Goal: Task Accomplishment & Management: Complete application form

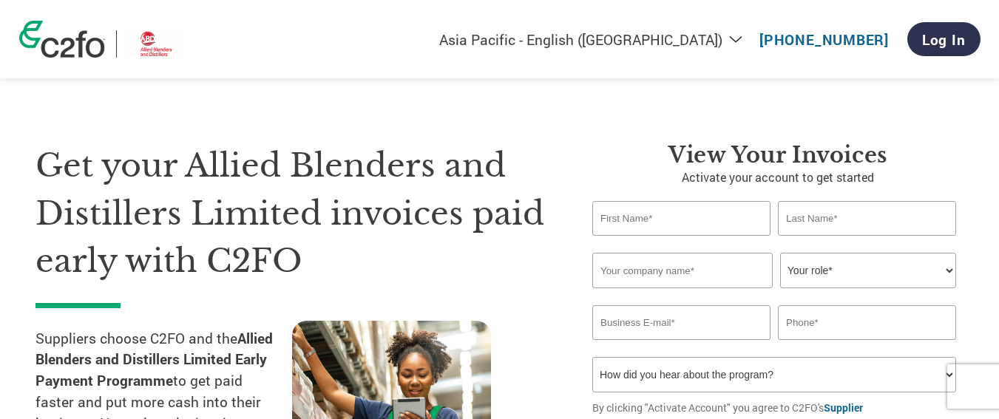
select select "en-IN"
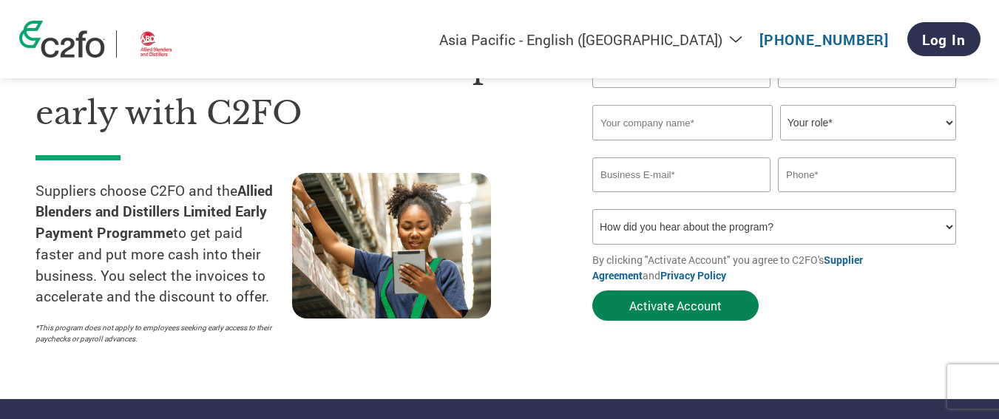
click at [695, 302] on button "Activate Account" at bounding box center [675, 306] width 166 height 30
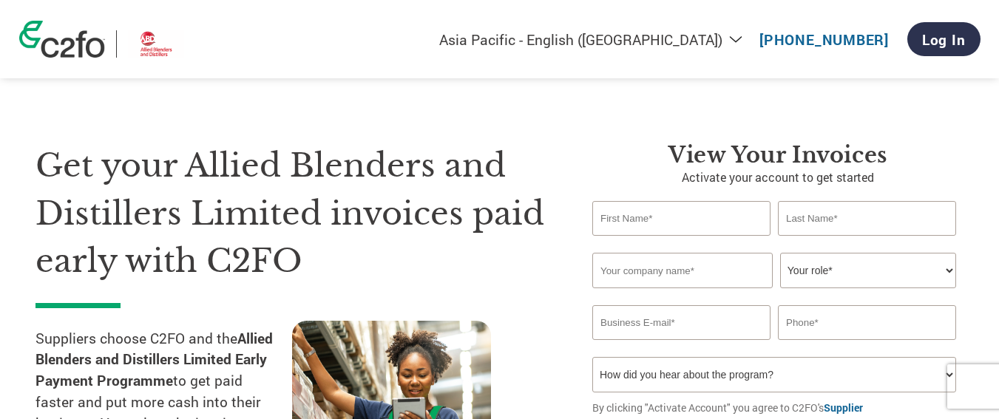
click at [659, 217] on input "text" at bounding box center [681, 218] width 178 height 35
click at [555, 308] on div "Get your Allied Blenders and Distillers Limited invoices paid early with C2FO S…" at bounding box center [302, 321] width 535 height 358
click at [657, 225] on input "text" at bounding box center [681, 218] width 178 height 35
type input "NITIN"
type input "BANSAL"
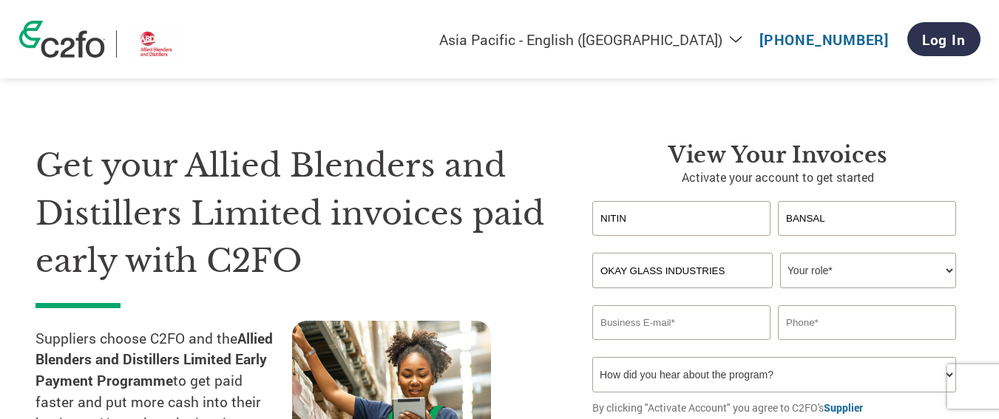
type input "OKAY GLASS INDUSTRIES"
click at [871, 285] on select "Your role* CFO Controller Credit Manager Finance Director Treasurer CEO Preside…" at bounding box center [868, 270] width 176 height 35
select select "OWNER_FOUNDER"
click at [780, 253] on select "Your role* CFO Controller Credit Manager Finance Director Treasurer CEO Preside…" at bounding box center [868, 270] width 176 height 35
drag, startPoint x: 675, startPoint y: 338, endPoint x: 681, endPoint y: 317, distance: 21.5
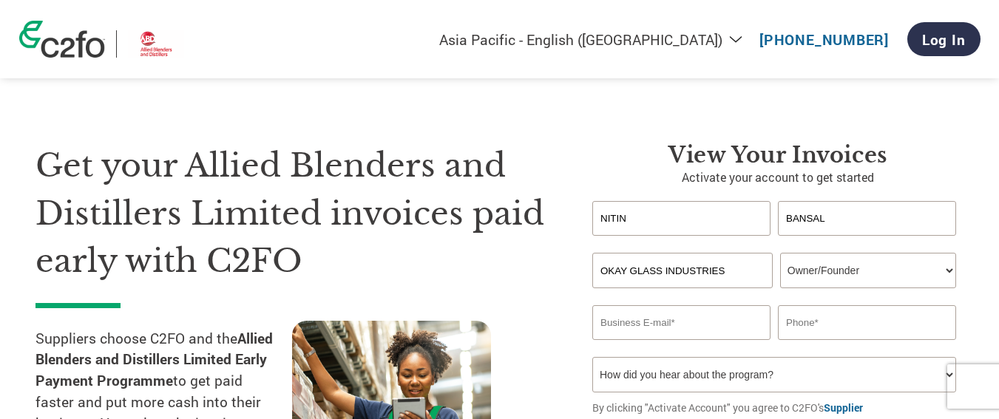
click at [680, 326] on input "email" at bounding box center [681, 322] width 178 height 35
type input "[EMAIL_ADDRESS][DOMAIN_NAME]"
type input "9837082909"
click at [698, 373] on select "How did you hear about the program? Received a letter Email Social Media Online…" at bounding box center [774, 374] width 364 height 35
select select "Email"
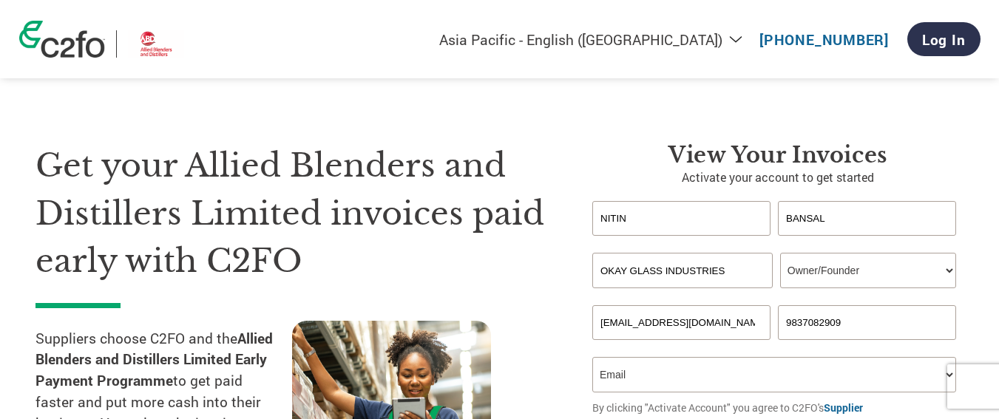
click at [592, 357] on select "How did you hear about the program? Received a letter Email Social Media Online…" at bounding box center [774, 374] width 364 height 35
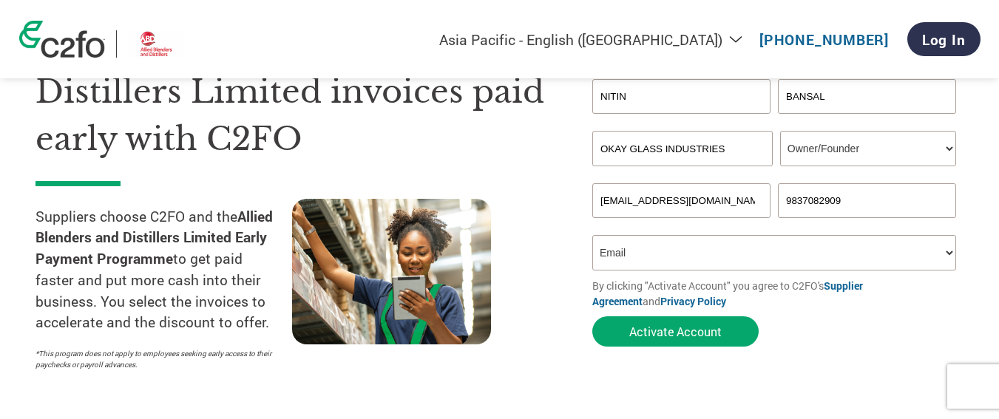
scroll to position [148, 0]
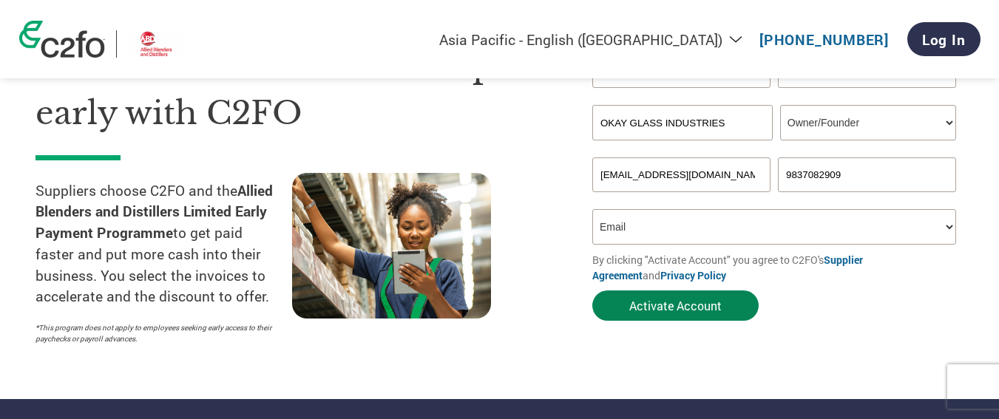
click at [705, 315] on button "Activate Account" at bounding box center [675, 306] width 166 height 30
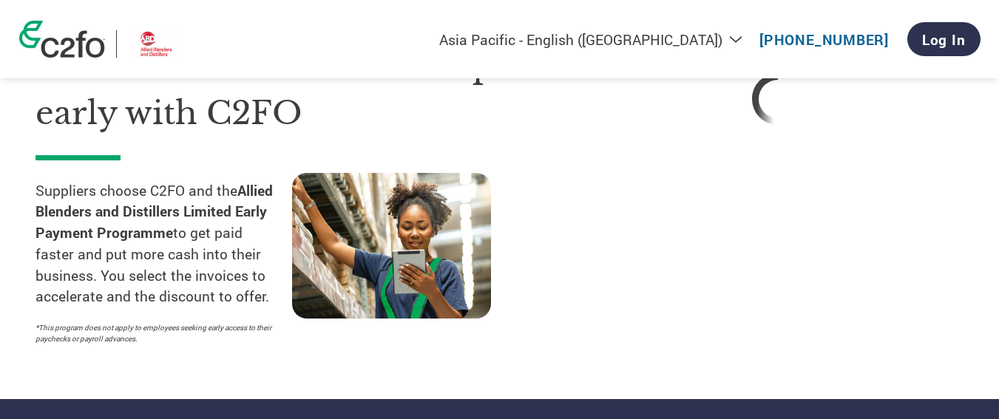
scroll to position [74, 0]
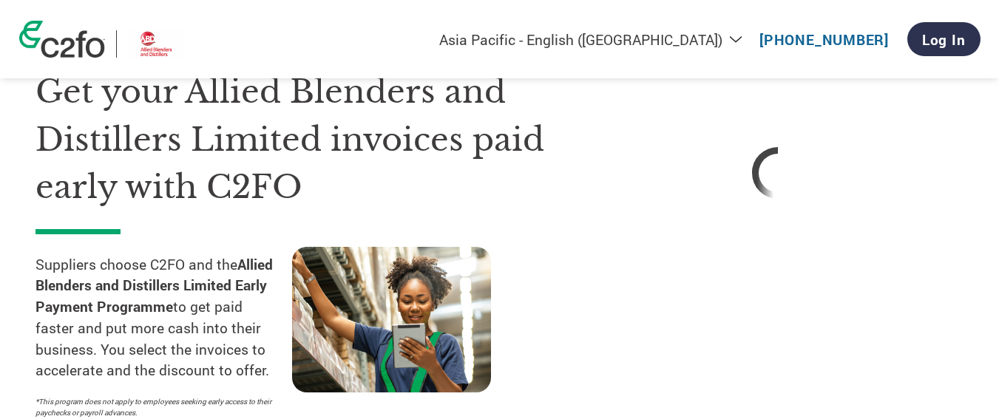
select select "en-IN"
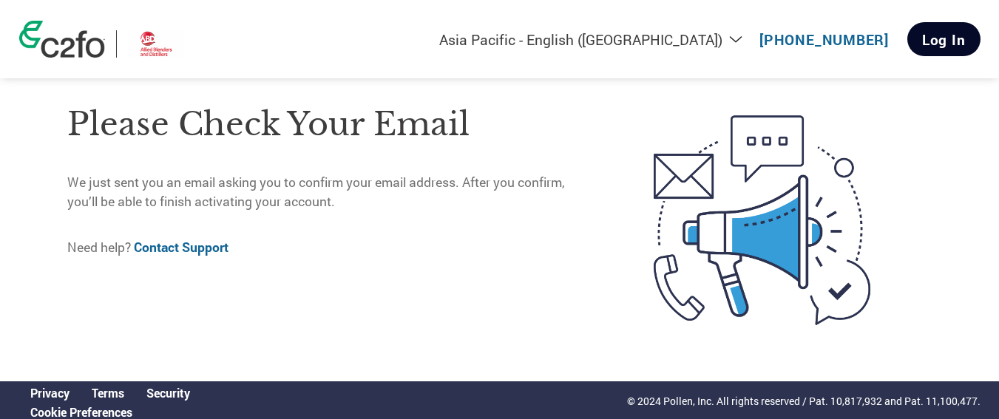
click at [920, 44] on link "Log In" at bounding box center [943, 39] width 73 height 34
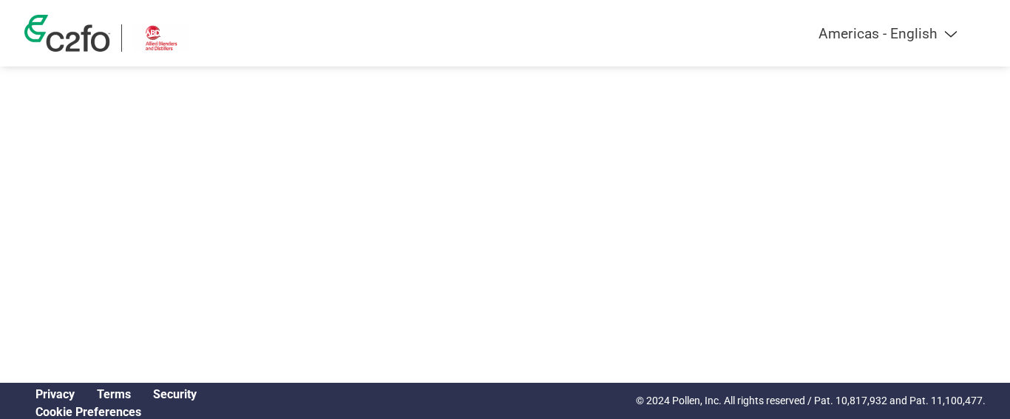
select select "en-IN"
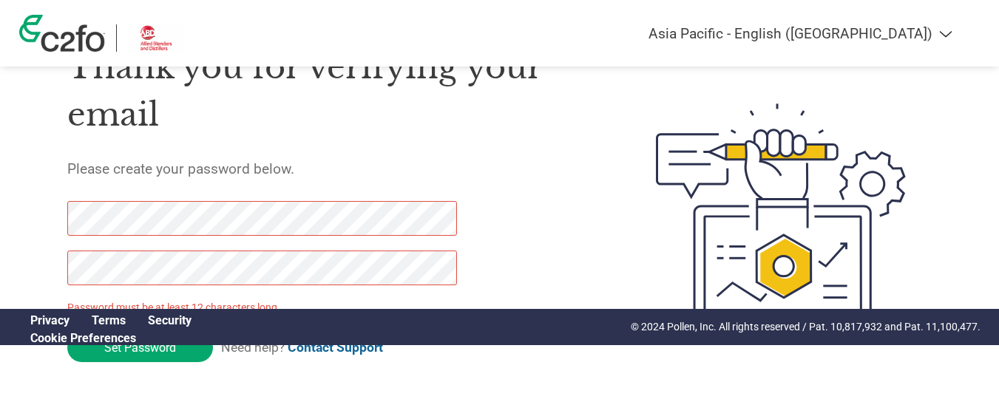
scroll to position [106, 0]
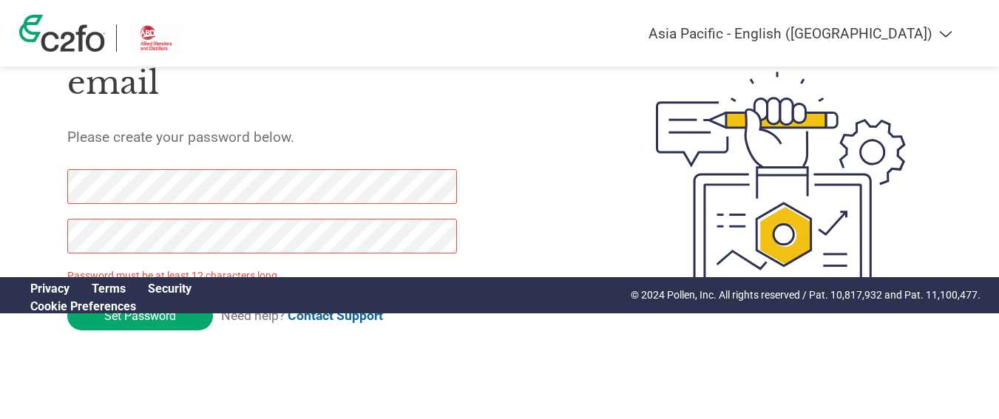
drag, startPoint x: 158, startPoint y: 370, endPoint x: 38, endPoint y: 240, distance: 177.4
click at [38, 240] on div "Thank you for verifying your email Please create your password below. Password …" at bounding box center [499, 186] width 961 height 392
click at [54, 200] on div "Thank you for verifying your email Please create your password below. Password …" at bounding box center [499, 186] width 961 height 392
click at [42, 233] on div "Thank you for verifying your email Please create your password below. Password …" at bounding box center [499, 186] width 961 height 392
click at [44, 244] on div "Thank you for verifying your email Please create your password below. Password …" at bounding box center [499, 186] width 961 height 392
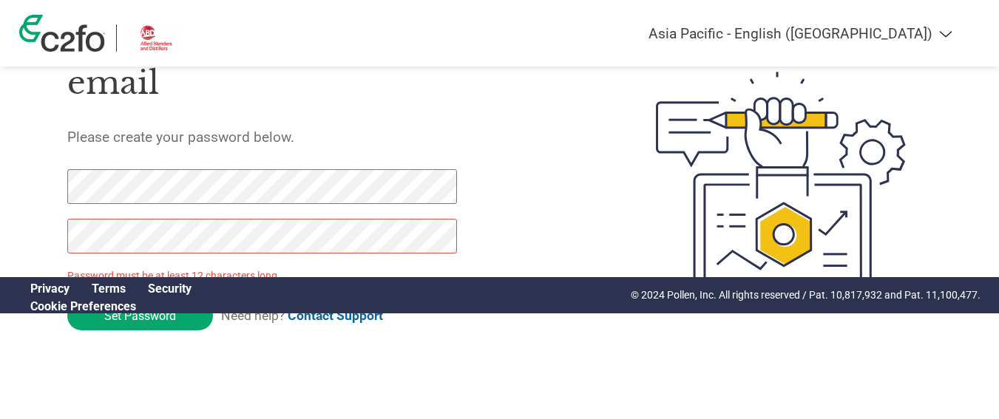
click at [57, 189] on div "Thank you for verifying your email Please create your password below. Password …" at bounding box center [499, 186] width 961 height 392
click at [59, 189] on div "Thank you for verifying your email Please create your password below. Password …" at bounding box center [499, 186] width 961 height 392
drag, startPoint x: 198, startPoint y: 206, endPoint x: 166, endPoint y: 206, distance: 31.8
click at [178, 206] on div at bounding box center [253, 218] width 373 height 99
click at [83, 195] on div at bounding box center [253, 218] width 373 height 99
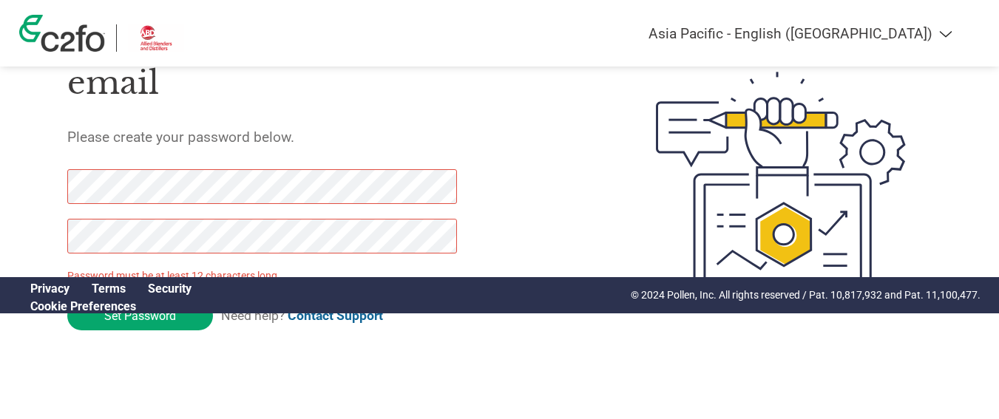
drag, startPoint x: 166, startPoint y: 206, endPoint x: 35, endPoint y: 175, distance: 134.4
click at [35, 175] on div "Thank you for verifying your email Please create your password below. Password …" at bounding box center [499, 186] width 961 height 392
click at [55, 243] on div "Thank you for verifying your email Please create your password below. Password …" at bounding box center [499, 186] width 961 height 392
click at [125, 321] on input "Set Password" at bounding box center [140, 316] width 146 height 29
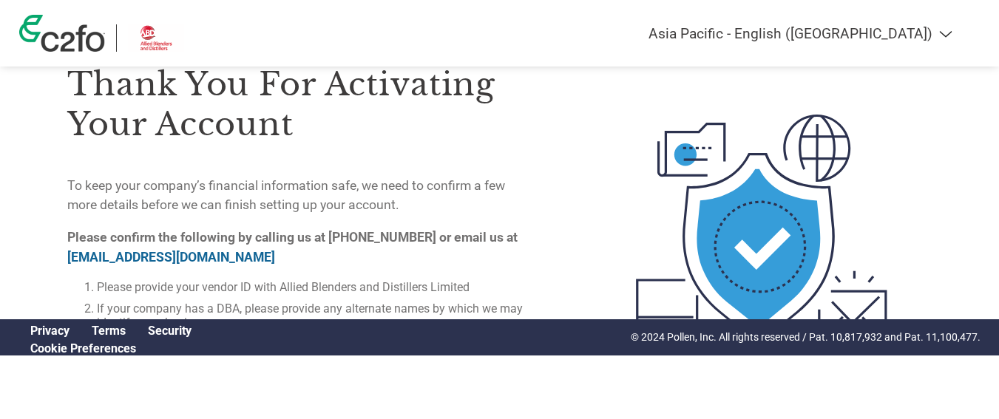
scroll to position [111, 0]
